Goal: Task Accomplishment & Management: Complete application form

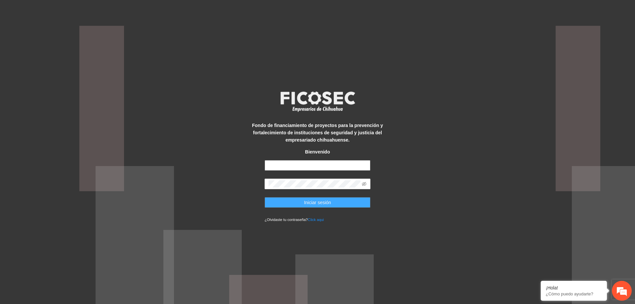
type input "**********"
click at [299, 204] on button "Iniciar sesión" at bounding box center [318, 202] width 106 height 11
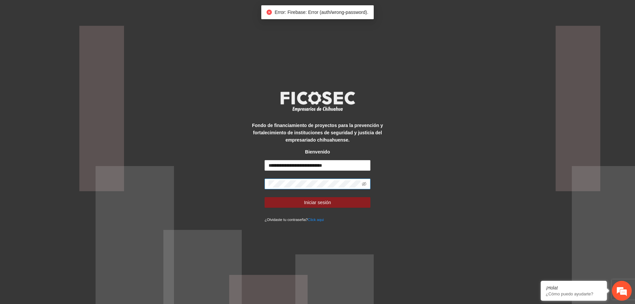
click at [369, 186] on span at bounding box center [318, 184] width 106 height 11
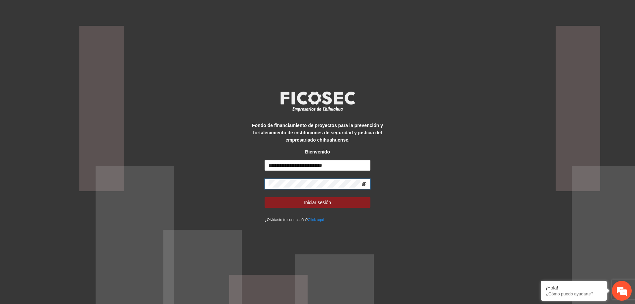
click at [363, 186] on icon "eye-invisible" at bounding box center [364, 184] width 5 height 5
click at [230, 189] on div "**********" at bounding box center [317, 152] width 635 height 304
drag, startPoint x: 433, startPoint y: 220, endPoint x: 429, endPoint y: 220, distance: 4.0
click at [433, 220] on div "**********" at bounding box center [317, 152] width 635 height 304
click at [313, 199] on span "Iniciar sesión" at bounding box center [317, 202] width 27 height 7
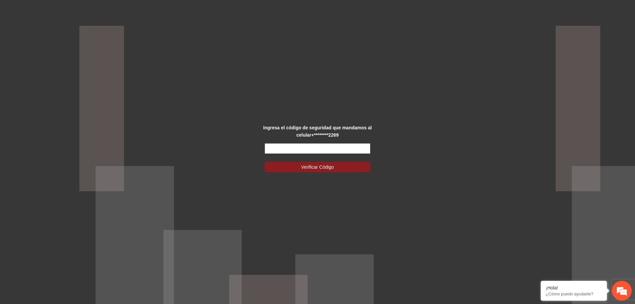
click at [347, 149] on input "text" at bounding box center [318, 148] width 106 height 11
type input "******"
click at [320, 164] on span "Verificar Código" at bounding box center [318, 166] width 33 height 7
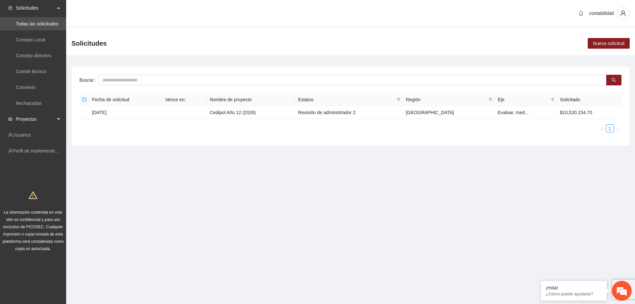
click at [22, 120] on span "Proyectos" at bounding box center [35, 119] width 39 height 13
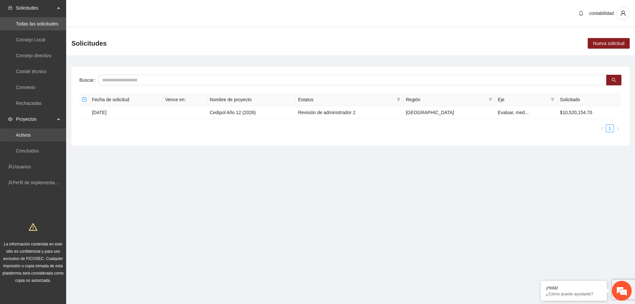
click at [21, 136] on link "Activos" at bounding box center [23, 134] width 15 height 5
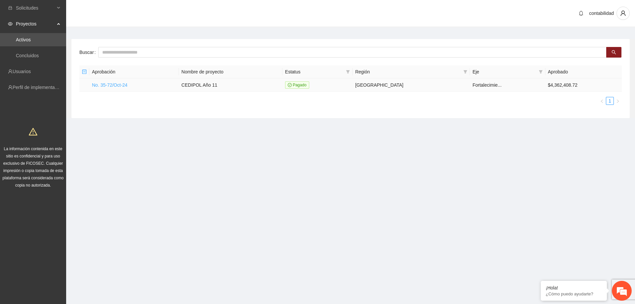
click at [114, 85] on link "No. 35-72/Oct-24" at bounding box center [109, 84] width 35 height 5
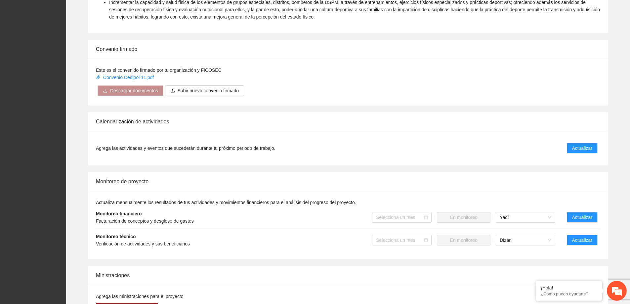
scroll to position [364, 0]
click at [585, 236] on span "Actualizar" at bounding box center [583, 239] width 20 height 7
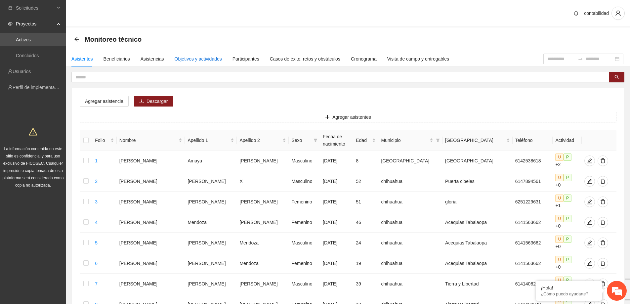
click at [207, 58] on div "Objetivos y actividades" at bounding box center [198, 58] width 47 height 7
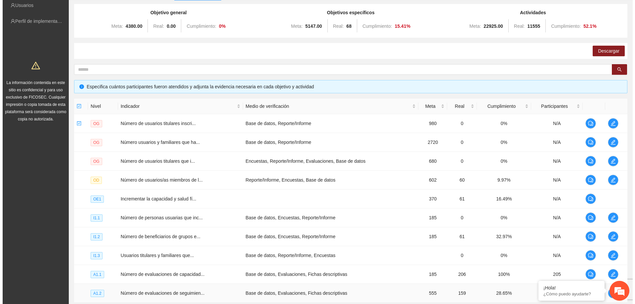
scroll to position [128, 0]
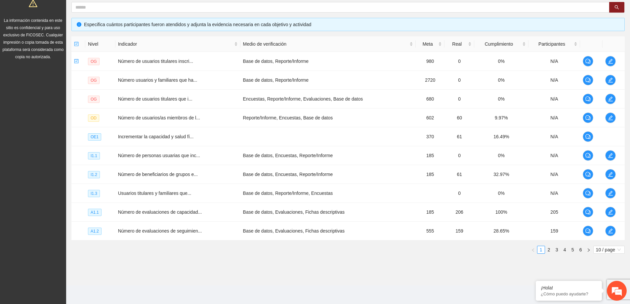
click at [556, 246] on div "Nivel Indicador Medio de verificación Meta Real Cumplimiento Participantes OG N…" at bounding box center [348, 144] width 554 height 217
click at [556, 249] on link "3" at bounding box center [557, 249] width 7 height 7
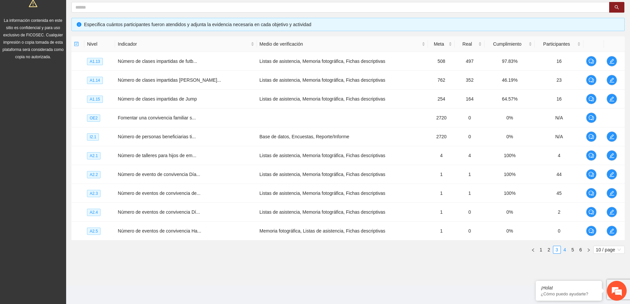
click at [567, 250] on link "4" at bounding box center [565, 249] width 7 height 7
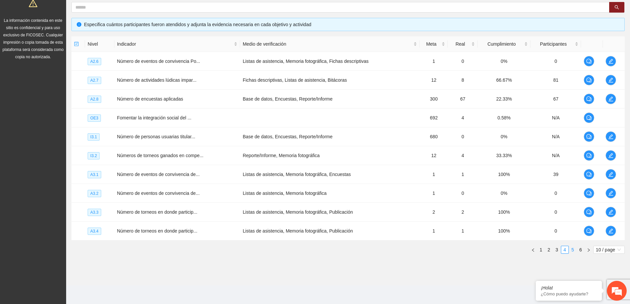
click at [574, 249] on link "5" at bounding box center [573, 249] width 7 height 7
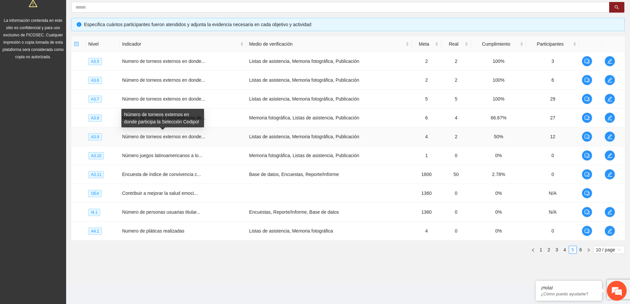
click at [189, 137] on span "Número de torneos externos en donde..." at bounding box center [163, 136] width 83 height 5
click at [609, 137] on icon "edit" at bounding box center [610, 136] width 5 height 5
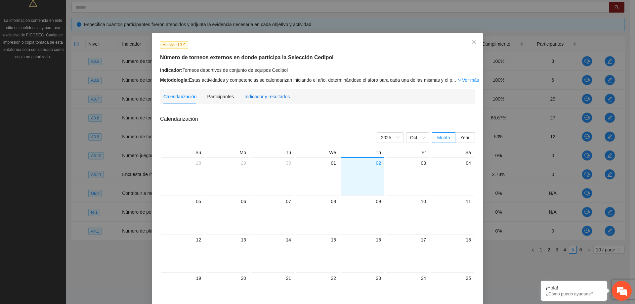
click at [276, 99] on div "Indicador y resultados" at bounding box center [267, 96] width 45 height 7
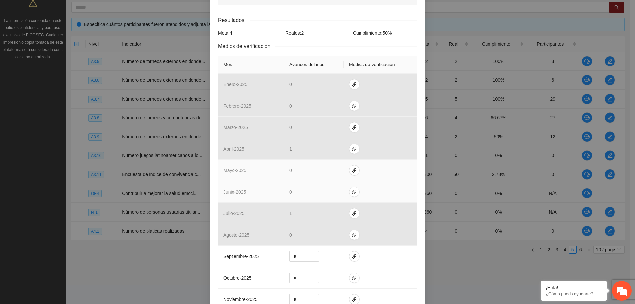
scroll to position [99, 0]
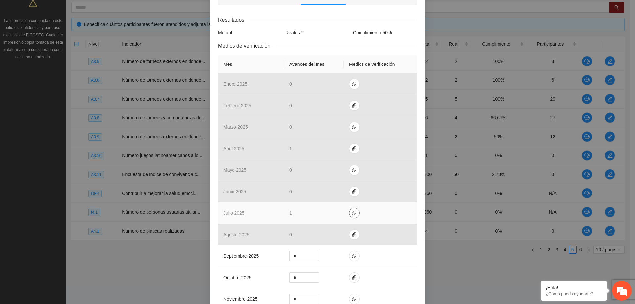
click at [355, 213] on span "paper-clip" at bounding box center [354, 212] width 10 height 5
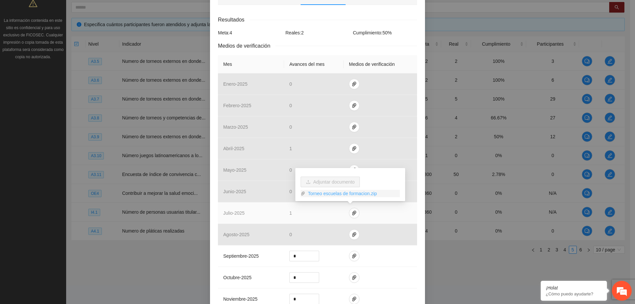
click at [335, 191] on link "Torneo escuelas de formacion.zip" at bounding box center [352, 193] width 95 height 7
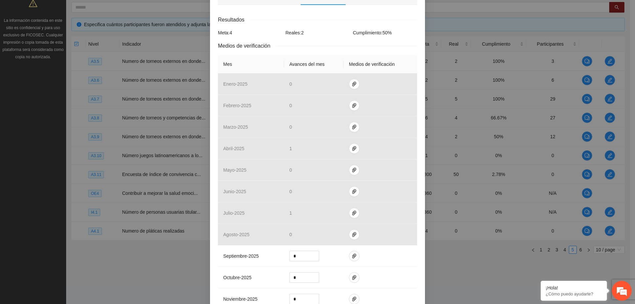
click at [385, 53] on div "Resultados Meta: 4 Reales: 2 Cumplimiento: 50 % Medios de verificación Mes Avan…" at bounding box center [317, 190] width 199 height 349
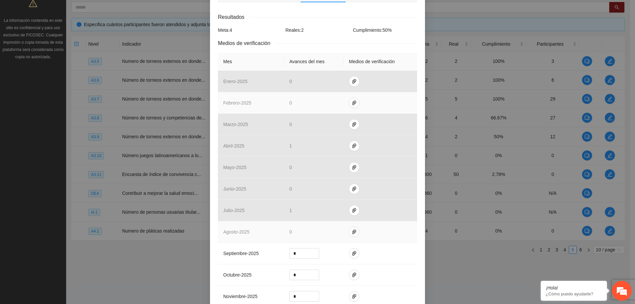
scroll to position [33, 0]
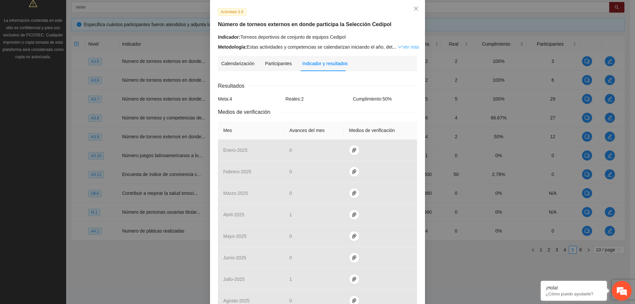
click at [406, 47] on link "Ver más" at bounding box center [409, 46] width 22 height 5
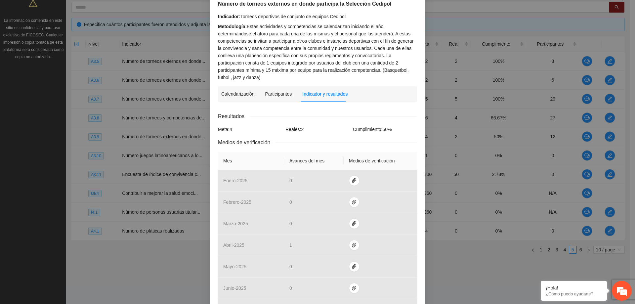
scroll to position [165, 0]
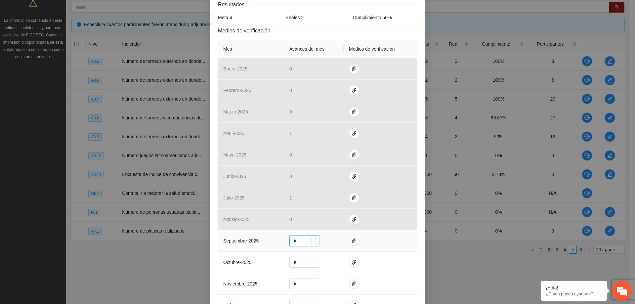
click at [303, 236] on input "*" at bounding box center [304, 241] width 29 height 10
type input "*"
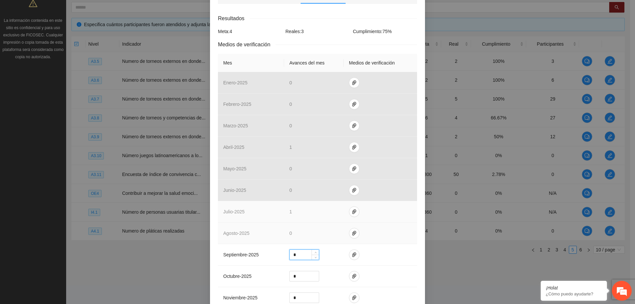
scroll to position [199, 0]
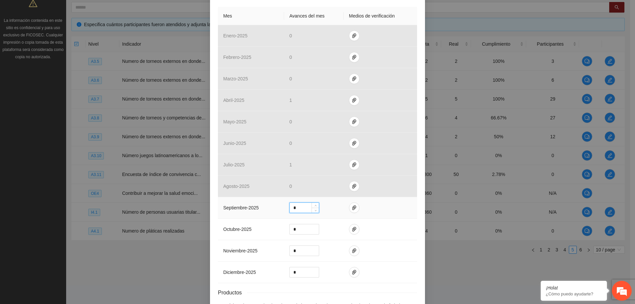
click at [328, 203] on td "*" at bounding box center [314, 208] width 60 height 22
click at [352, 206] on icon "paper-clip" at bounding box center [354, 208] width 4 height 5
click at [348, 183] on button "Adjuntar documento" at bounding box center [330, 179] width 59 height 11
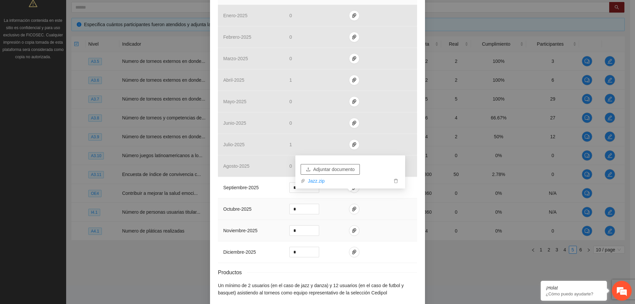
scroll to position [242, 0]
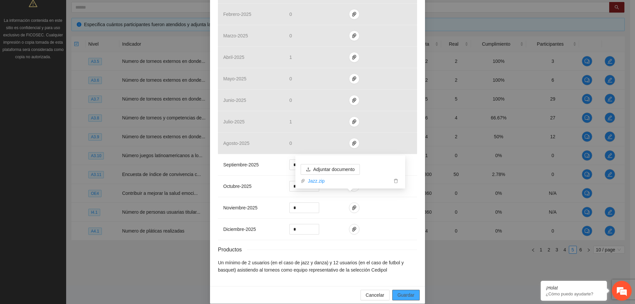
click at [398, 292] on span "Guardar" at bounding box center [406, 295] width 17 height 7
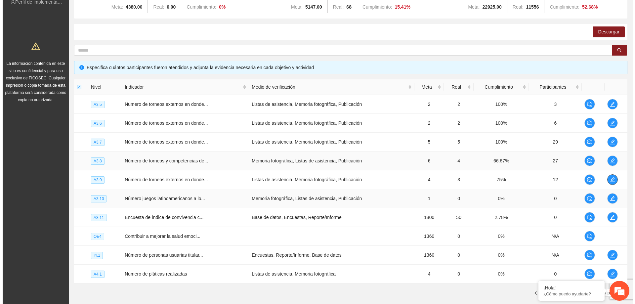
scroll to position [95, 0]
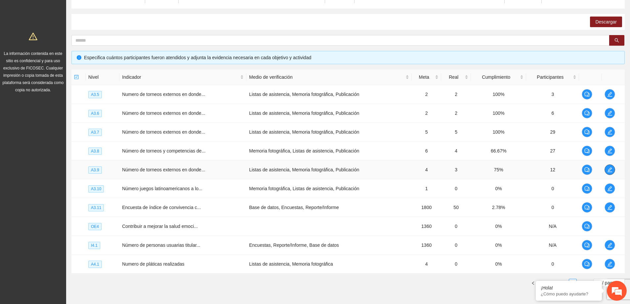
click at [613, 172] on icon "edit" at bounding box center [610, 169] width 5 height 5
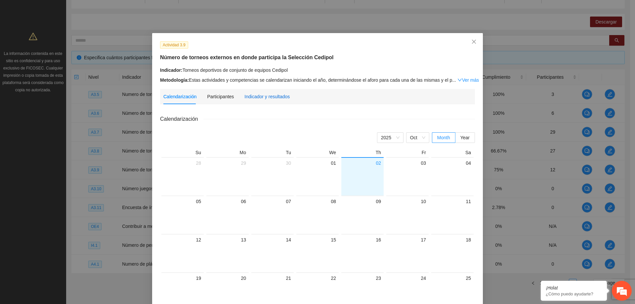
click at [271, 99] on div "Indicador y resultados" at bounding box center [267, 96] width 45 height 7
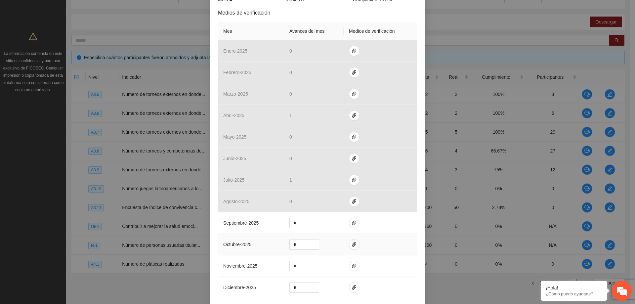
scroll to position [198, 0]
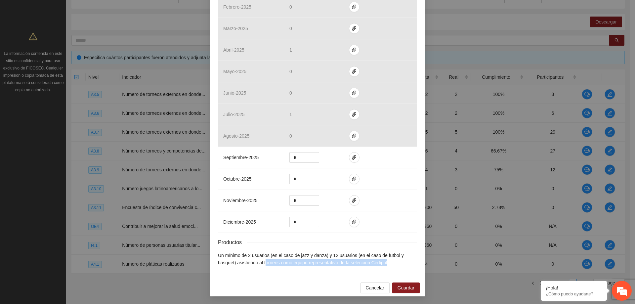
drag, startPoint x: 263, startPoint y: 263, endPoint x: 400, endPoint y: 263, distance: 136.7
click at [400, 263] on li "Un mínimo de 2 usuarios (en el caso de jazz y danza) y 12 usuarios (en el caso …" at bounding box center [317, 259] width 199 height 15
click at [394, 268] on div "Calendarización [DATE] Month Year Su Mo Tu We Th Fr Sa 28 29 30 01 02 03 04 05 …" at bounding box center [317, 91] width 199 height 359
click at [401, 287] on span "Guardar" at bounding box center [406, 287] width 17 height 7
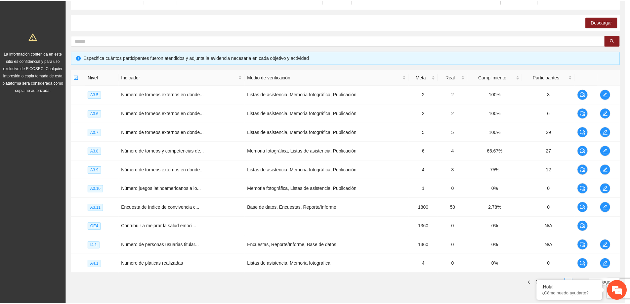
scroll to position [165, 0]
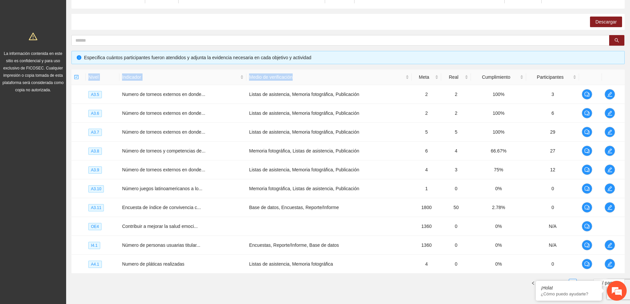
drag, startPoint x: 296, startPoint y: 77, endPoint x: 260, endPoint y: 68, distance: 36.7
click at [260, 68] on div "Objetivo general Meta: 4380.00 Real: 0.00 Cumplimiento: 0 % Objetivos específic…" at bounding box center [348, 133] width 554 height 317
click at [313, 63] on div "Especifica cuántos participantes fueron atendidos y adjunta la evidencia necesa…" at bounding box center [348, 57] width 554 height 13
